Goal: Find specific page/section: Locate item on page

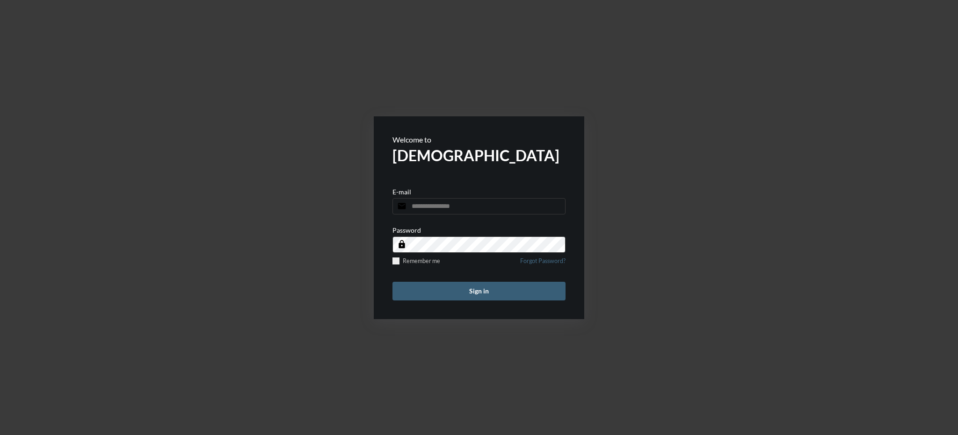
click at [455, 207] on input "email" at bounding box center [478, 206] width 173 height 16
type input "**********"
click at [475, 293] on button "Sign in" at bounding box center [478, 291] width 173 height 19
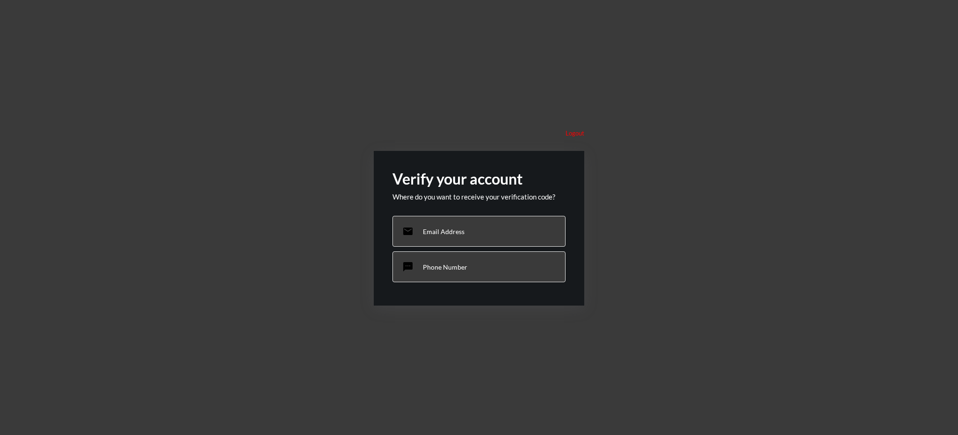
click at [463, 272] on div "sms Phone Number" at bounding box center [478, 267] width 173 height 31
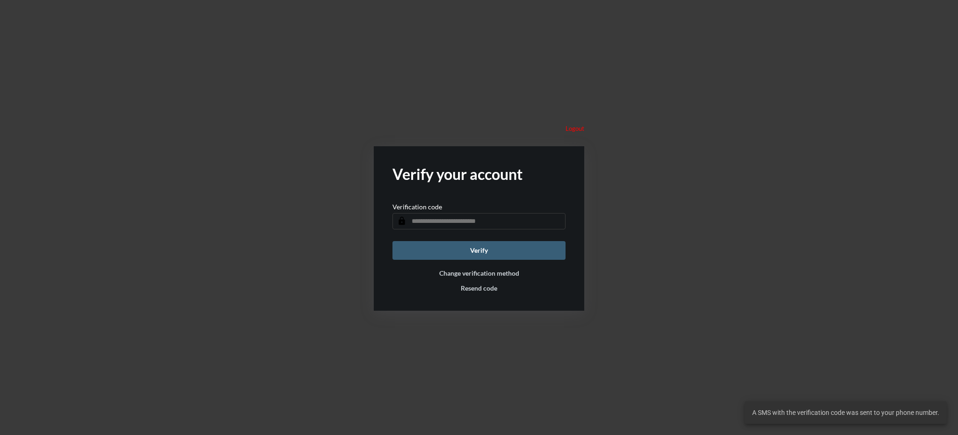
click at [511, 217] on input "text" at bounding box center [478, 221] width 173 height 16
type input "******"
click at [487, 251] on button "Verify" at bounding box center [478, 250] width 173 height 19
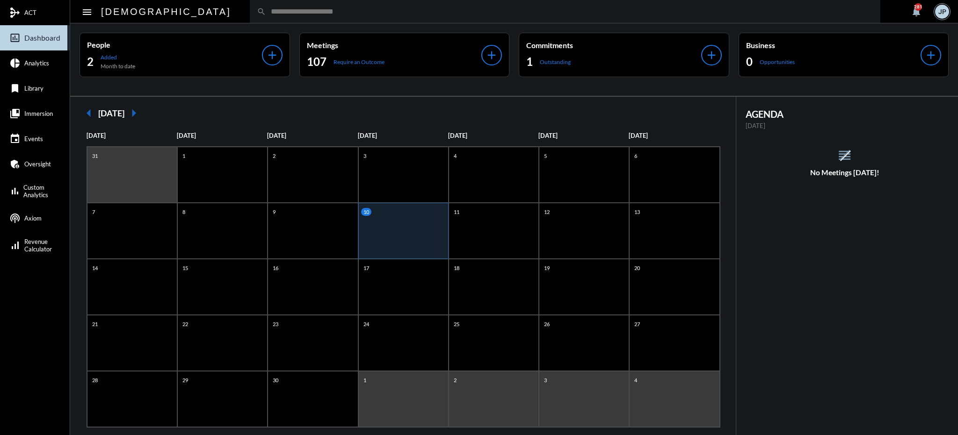
click at [266, 13] on input "text" at bounding box center [569, 11] width 607 height 8
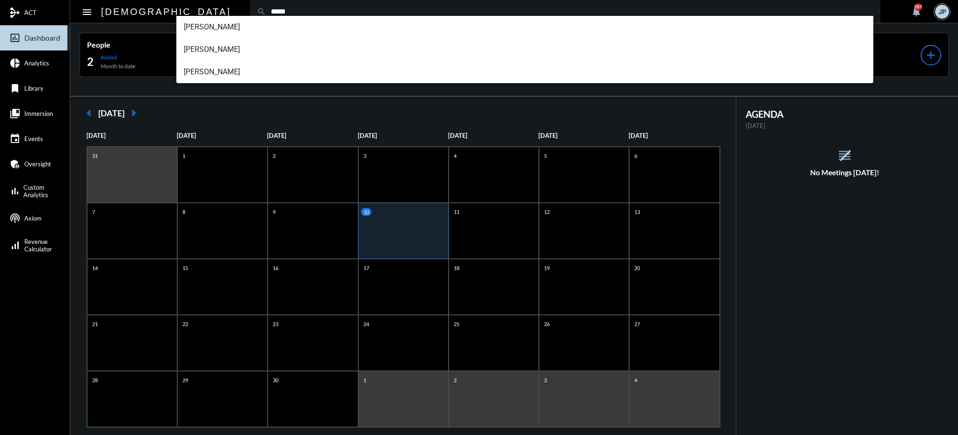
type input "*****"
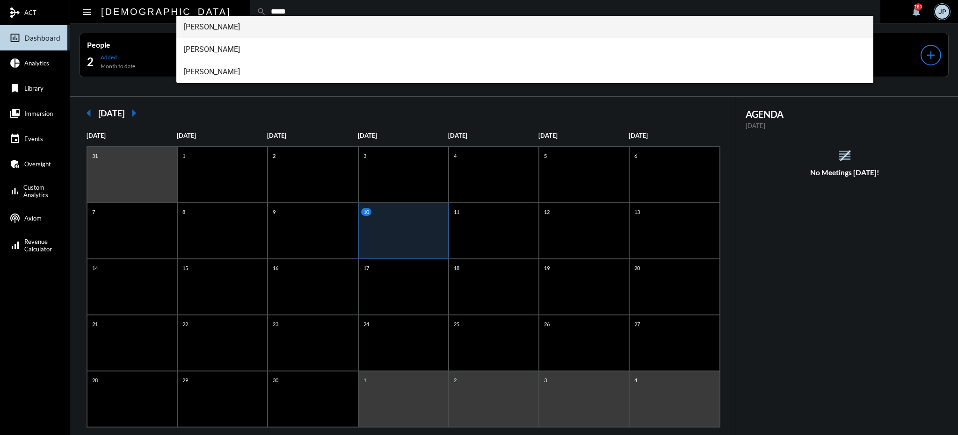
click at [212, 27] on span "Joe Llano" at bounding box center [525, 27] width 682 height 22
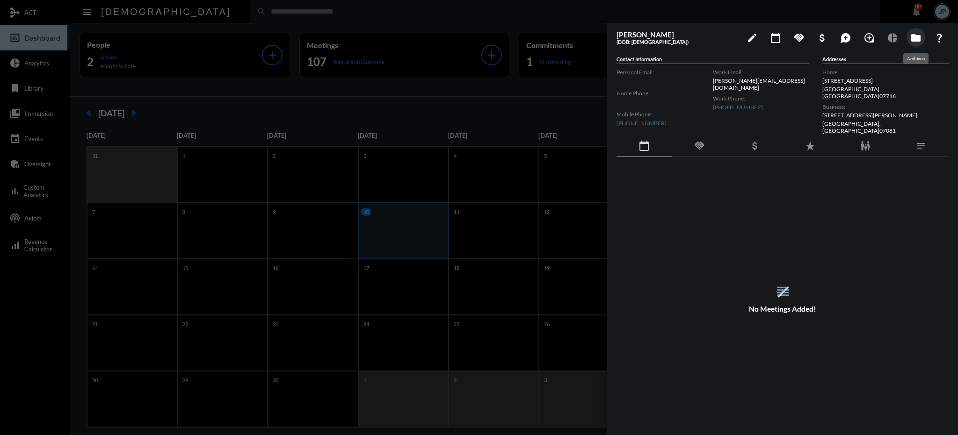
click at [913, 40] on mat-icon "folder" at bounding box center [915, 37] width 11 height 11
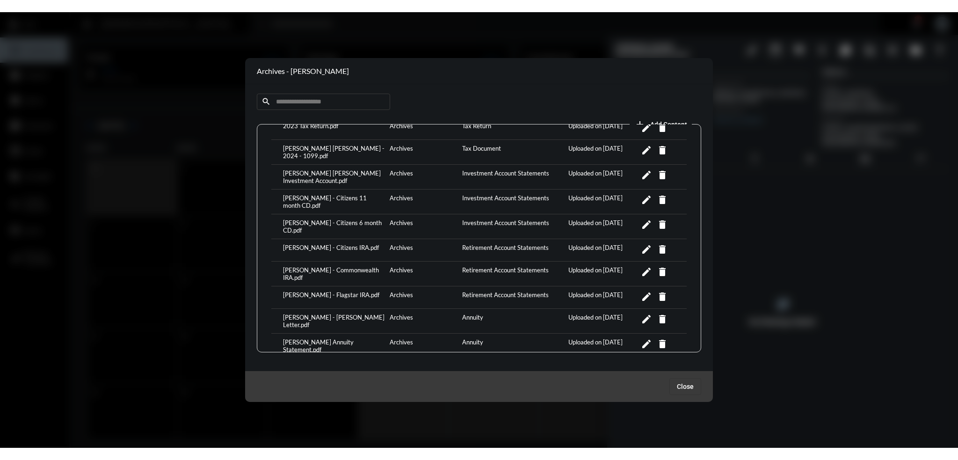
scroll to position [94, 0]
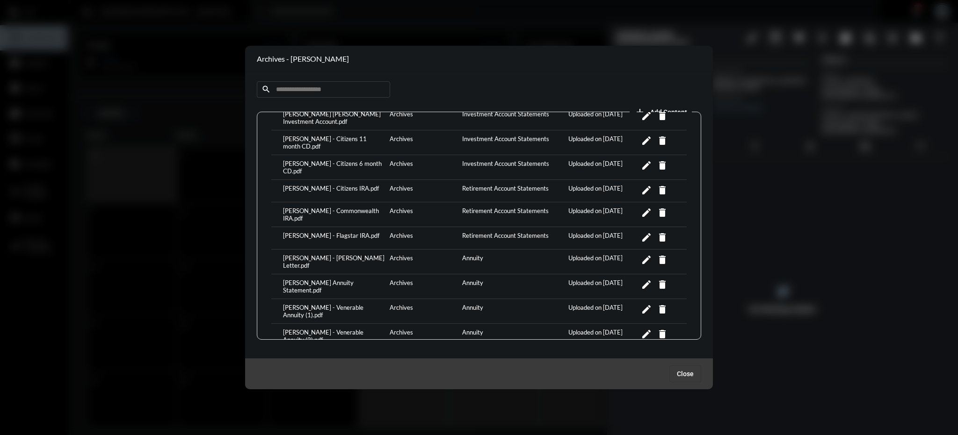
click at [312, 279] on div "Joe Llano - Jackson Annuity Statement.pdf" at bounding box center [334, 286] width 107 height 15
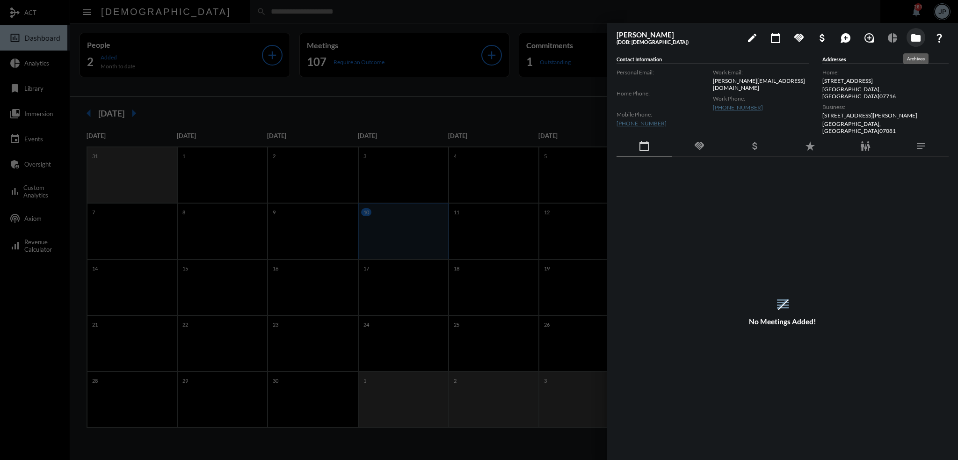
click at [916, 38] on mat-icon "folder" at bounding box center [915, 37] width 11 height 11
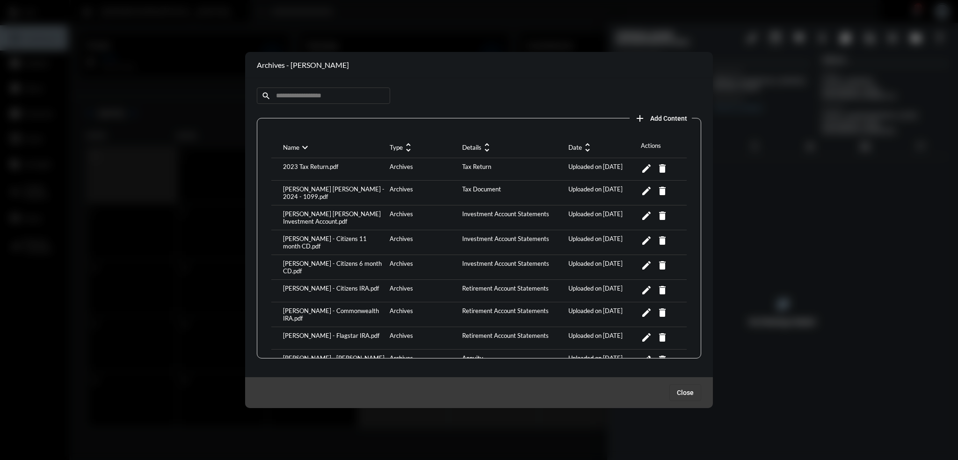
click at [338, 307] on div "Joe Llano - Commonwealth IRA.pdf" at bounding box center [334, 314] width 107 height 15
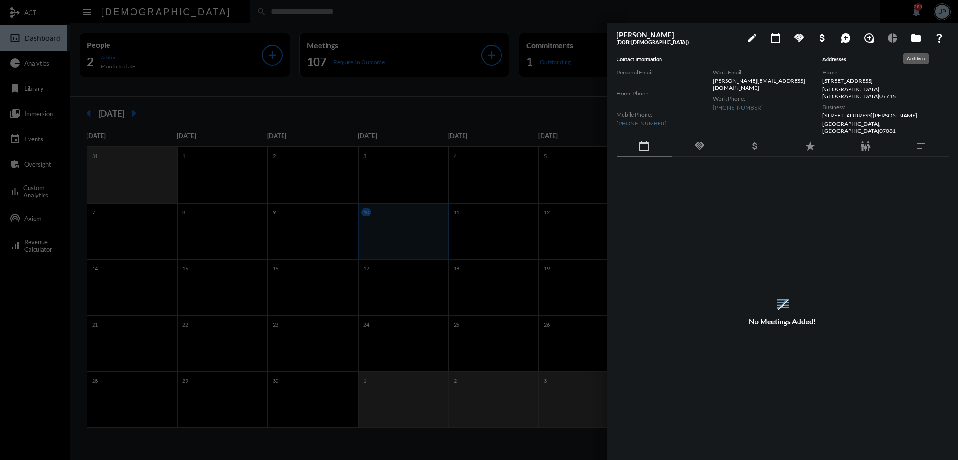
click at [915, 38] on mat-icon "folder" at bounding box center [915, 37] width 11 height 11
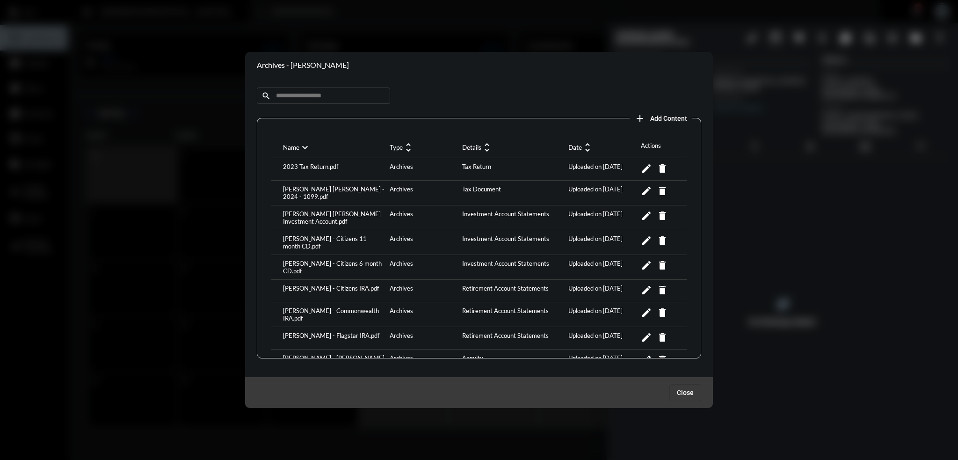
click at [316, 215] on div "Joe Llano - Charles Schwab Investment Account.pdf" at bounding box center [334, 217] width 107 height 15
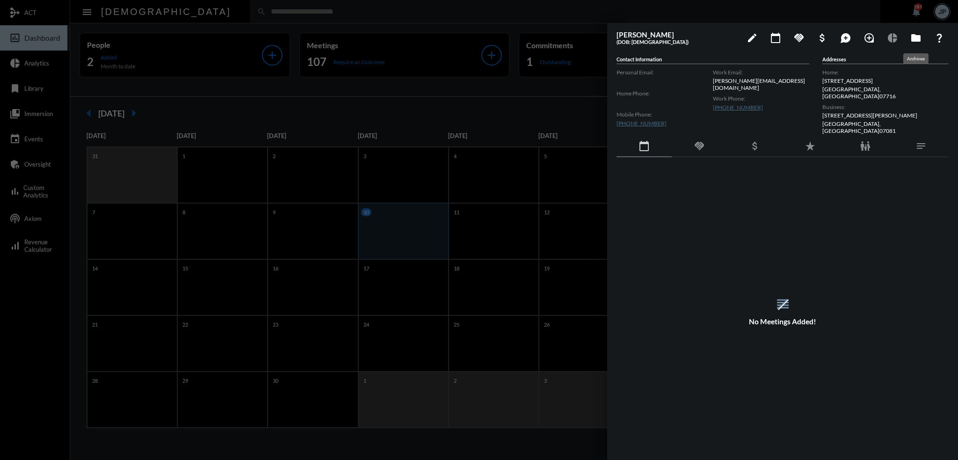
click at [914, 36] on mat-icon "folder" at bounding box center [915, 37] width 11 height 11
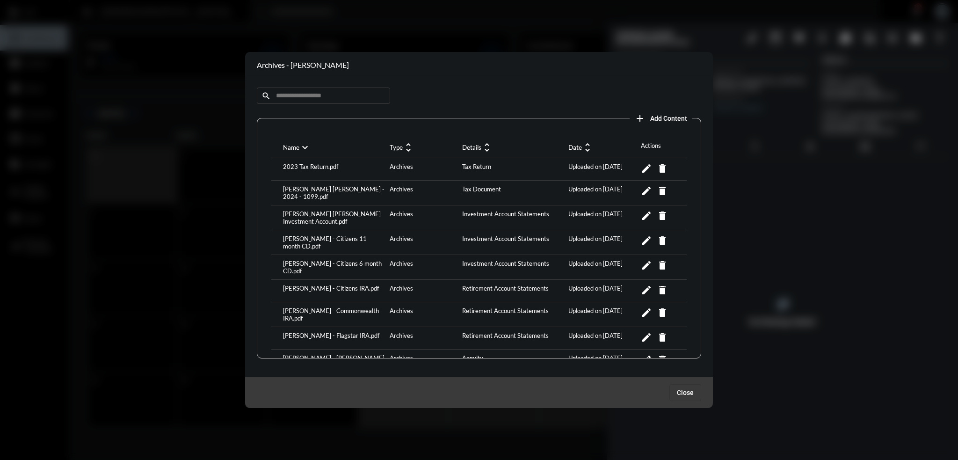
click at [327, 307] on div "Joe Llano - Commonwealth IRA.pdf" at bounding box center [334, 314] width 107 height 15
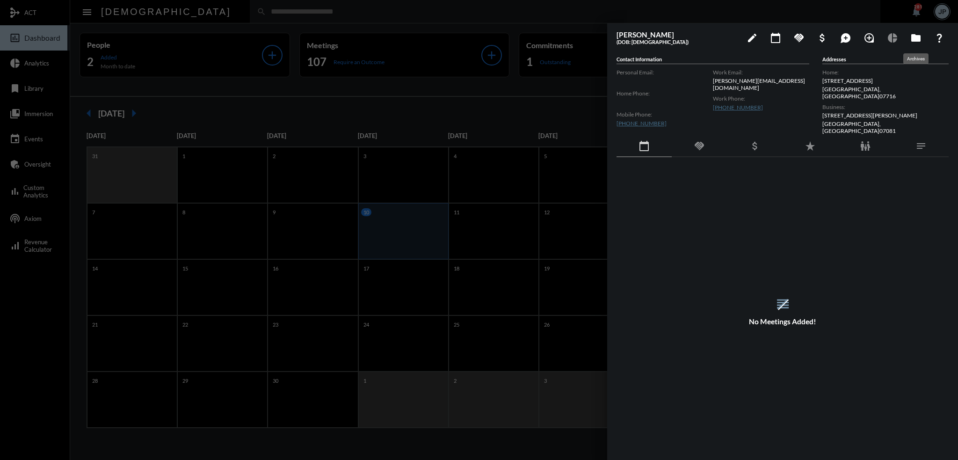
click at [916, 40] on mat-icon "folder" at bounding box center [915, 37] width 11 height 11
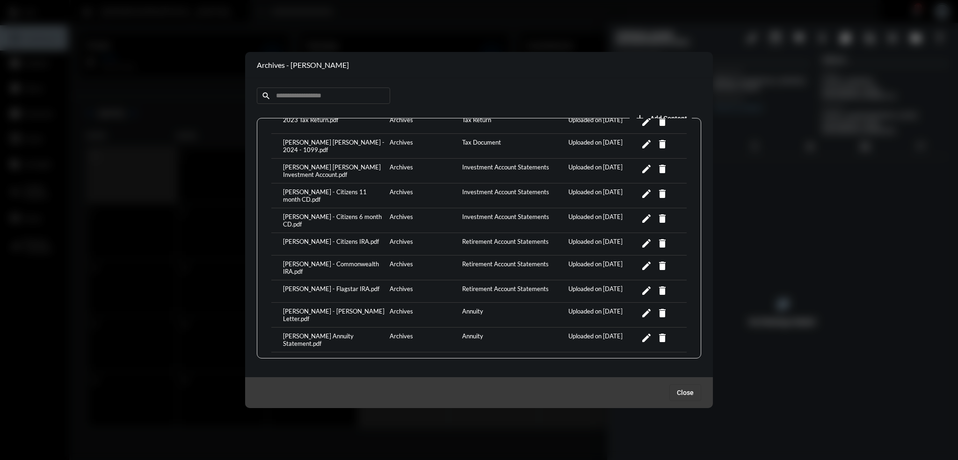
scroll to position [94, 0]
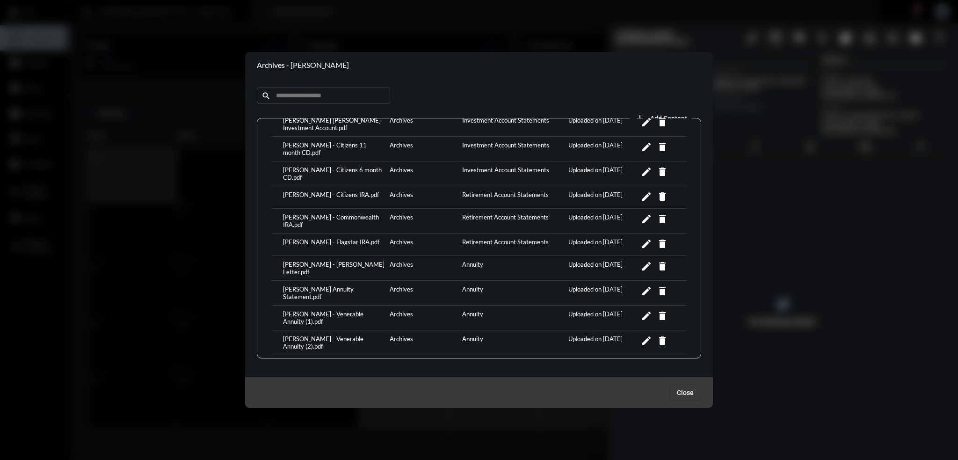
click at [321, 261] on div "Joe Llano - Hancock IRA Annuity Letter.pdf" at bounding box center [334, 268] width 107 height 15
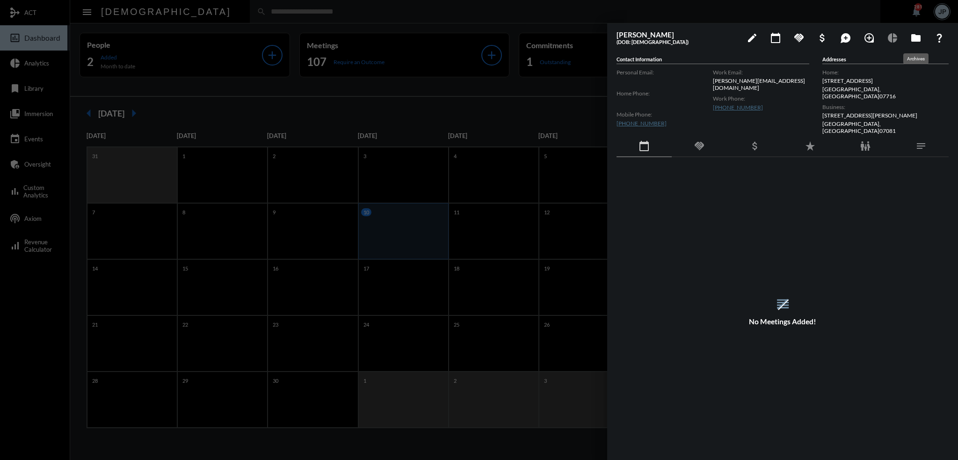
click at [912, 42] on mat-icon "folder" at bounding box center [915, 37] width 11 height 11
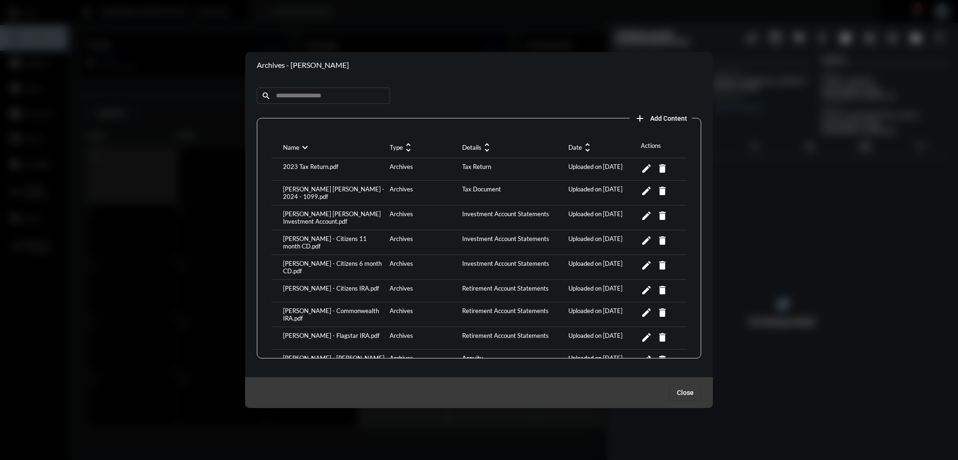
scroll to position [175, 0]
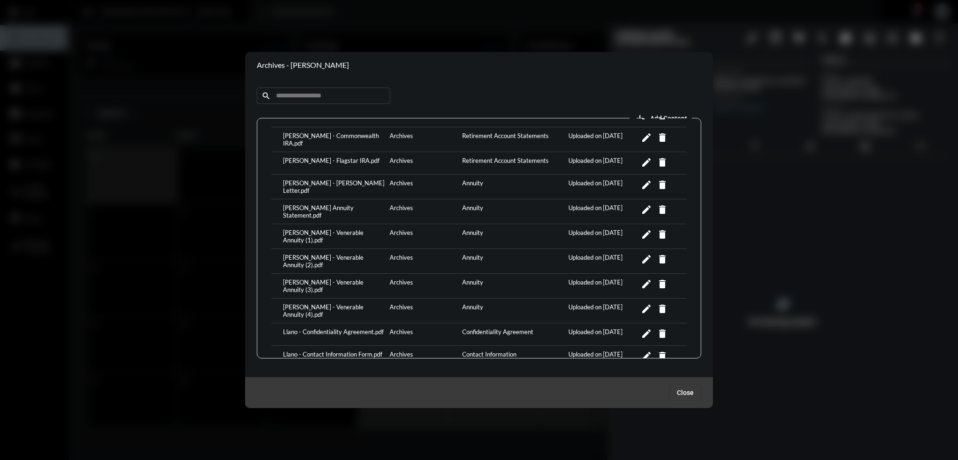
click at [327, 204] on div "Joe Llano - Jackson Annuity Statement.pdf" at bounding box center [334, 211] width 107 height 15
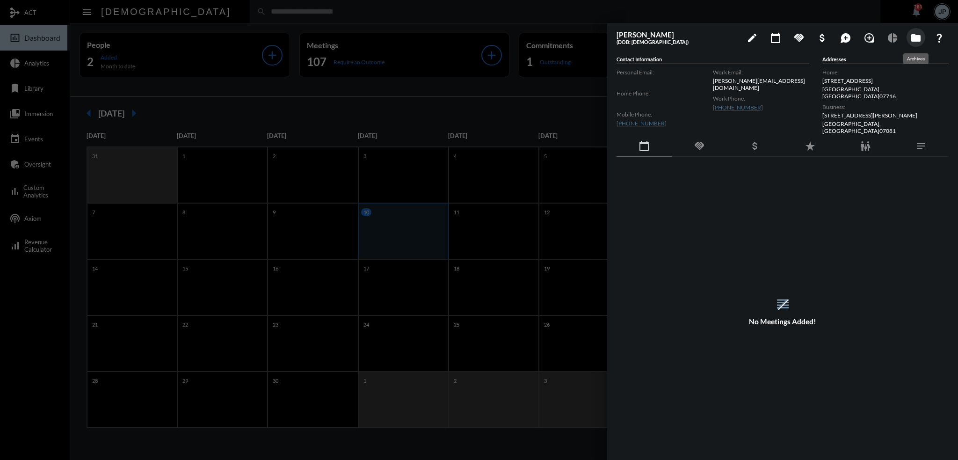
click at [911, 39] on mat-icon "folder" at bounding box center [915, 37] width 11 height 11
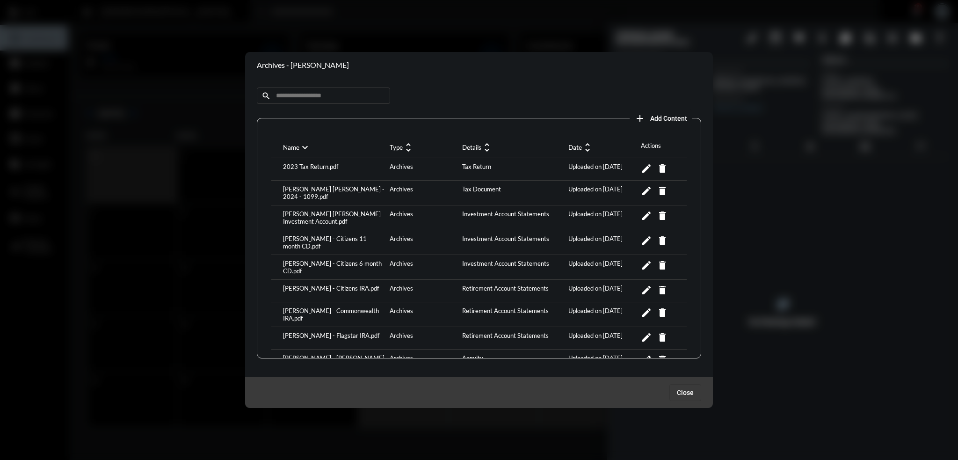
scroll to position [175, 0]
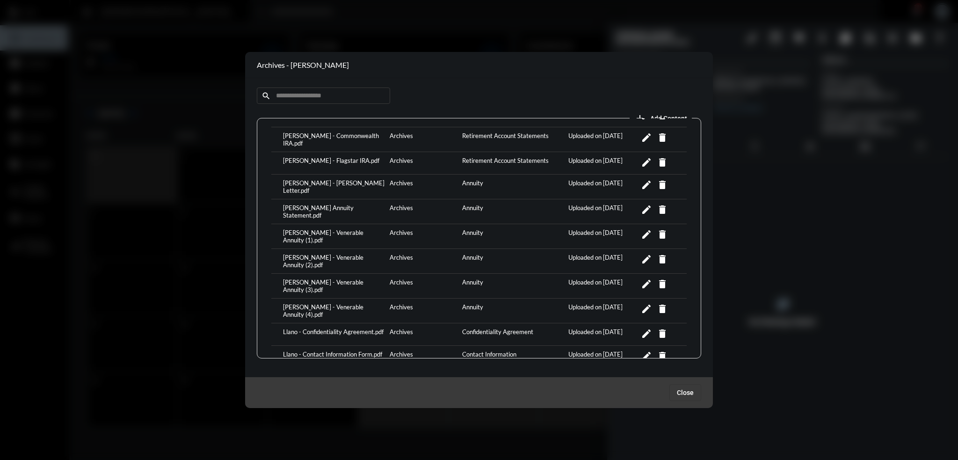
click at [339, 229] on div "Joe Llano - Venerable Annuity (1).pdf" at bounding box center [334, 236] width 107 height 15
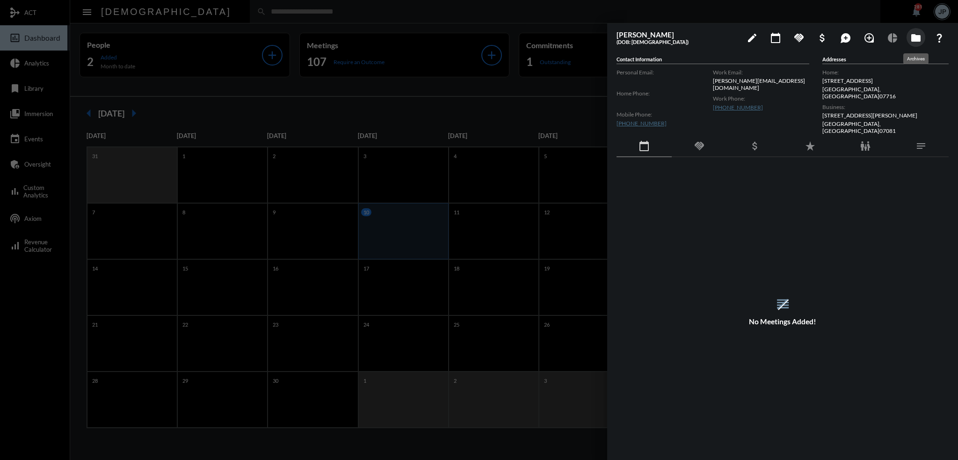
click at [911, 37] on mat-icon "folder" at bounding box center [915, 37] width 11 height 11
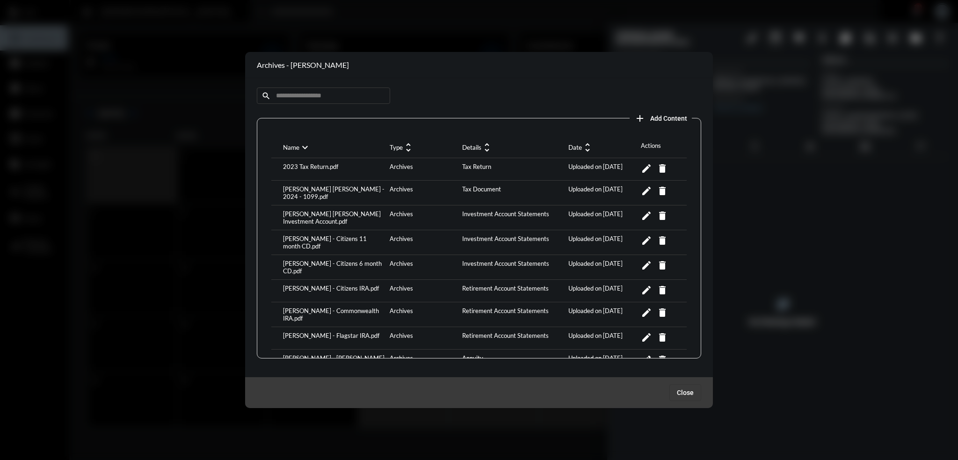
scroll to position [47, 0]
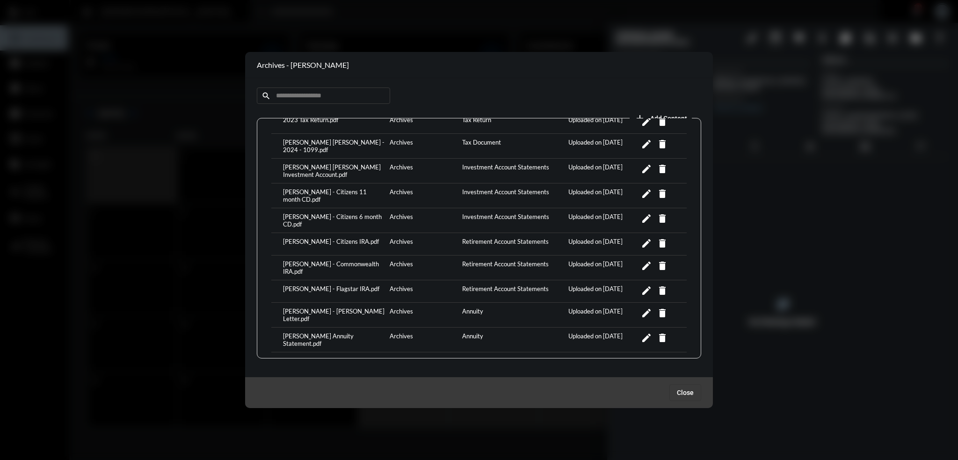
click at [320, 332] on div "Joe Llano - Jackson Annuity Statement.pdf" at bounding box center [334, 339] width 107 height 15
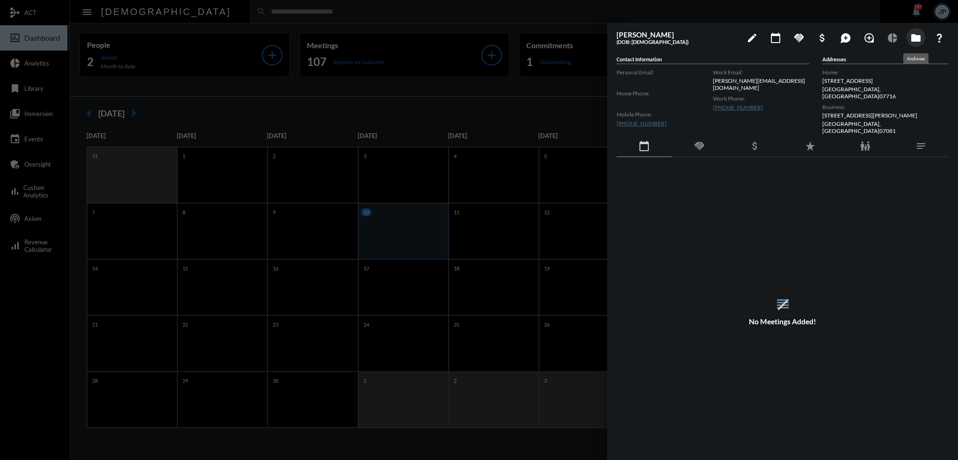
click at [915, 38] on mat-icon "folder" at bounding box center [915, 37] width 11 height 11
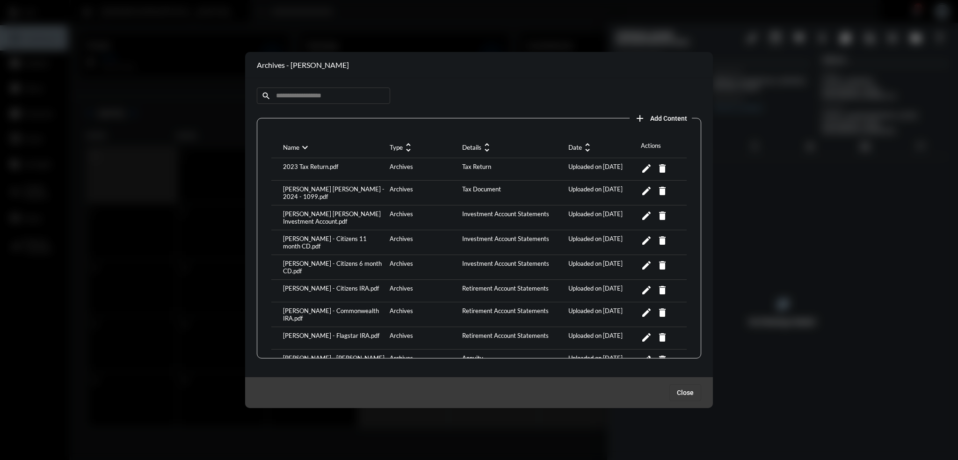
scroll to position [140, 0]
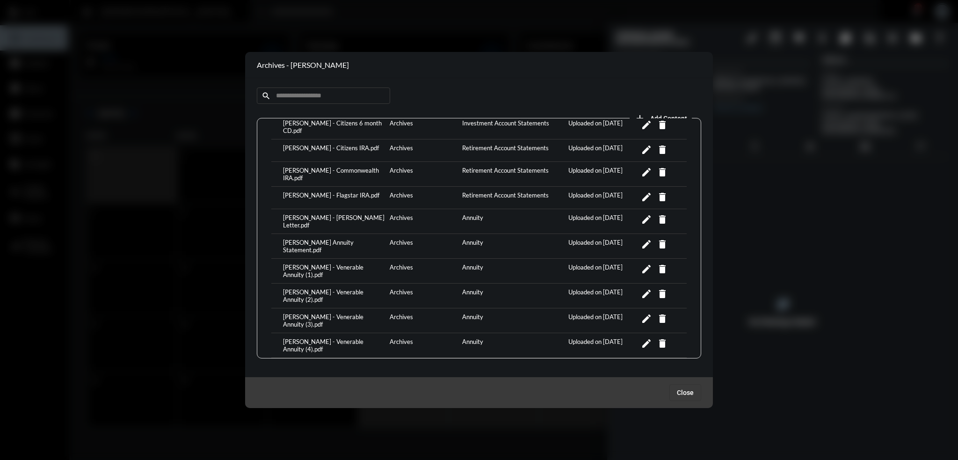
click at [333, 263] on div "Joe Llano - Venerable Annuity (1).pdf" at bounding box center [334, 270] width 107 height 15
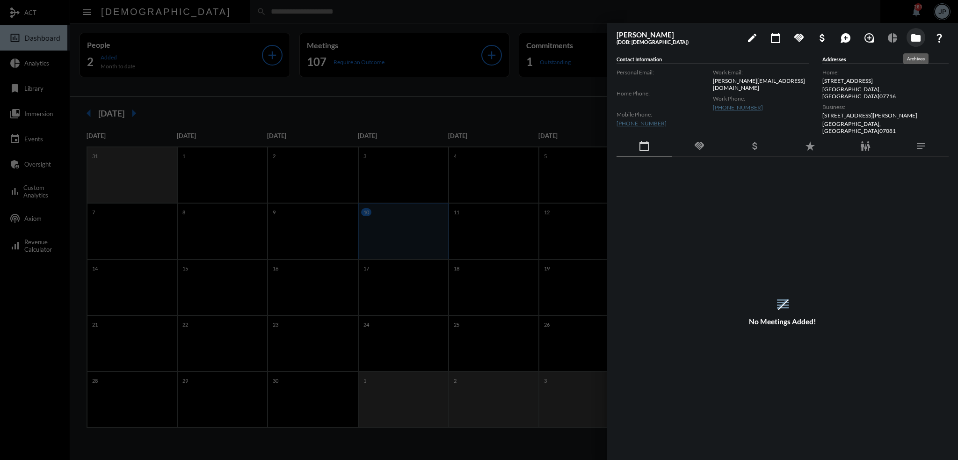
click at [917, 37] on mat-icon "folder" at bounding box center [915, 37] width 11 height 11
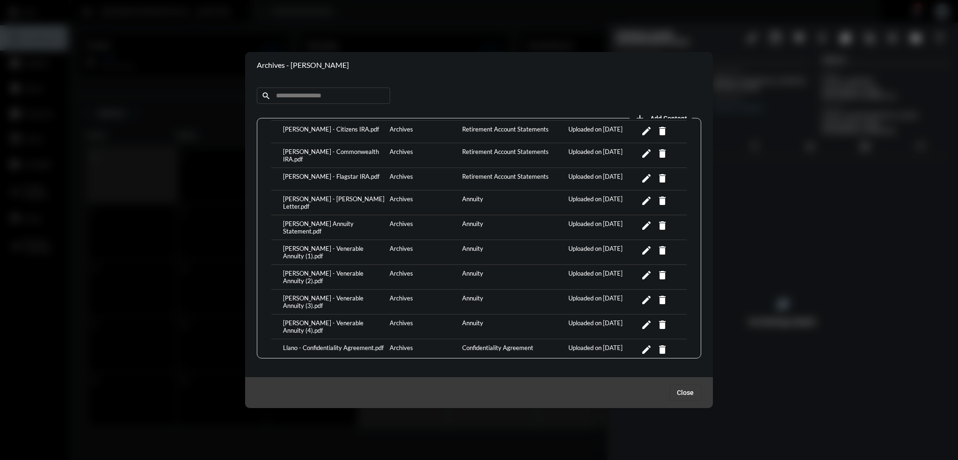
scroll to position [175, 0]
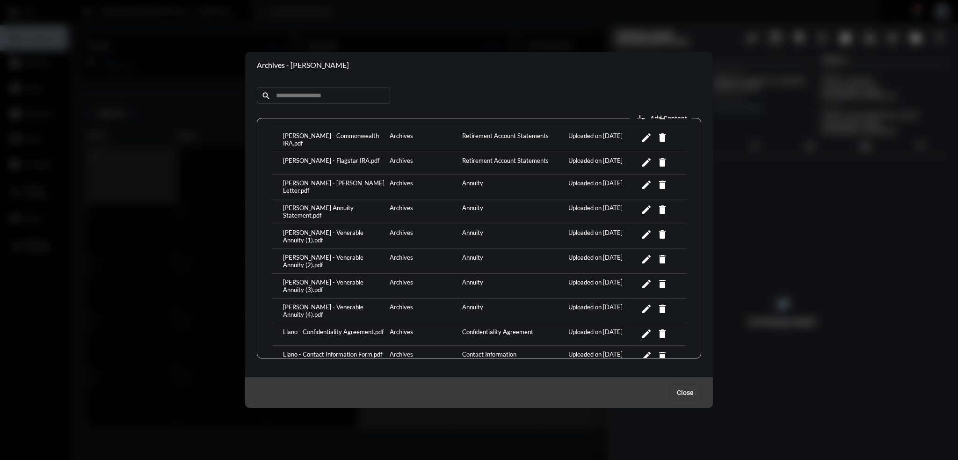
click at [316, 204] on div "Joe Llano - Jackson Annuity Statement.pdf" at bounding box center [334, 211] width 107 height 15
